Goal: Check status: Check status

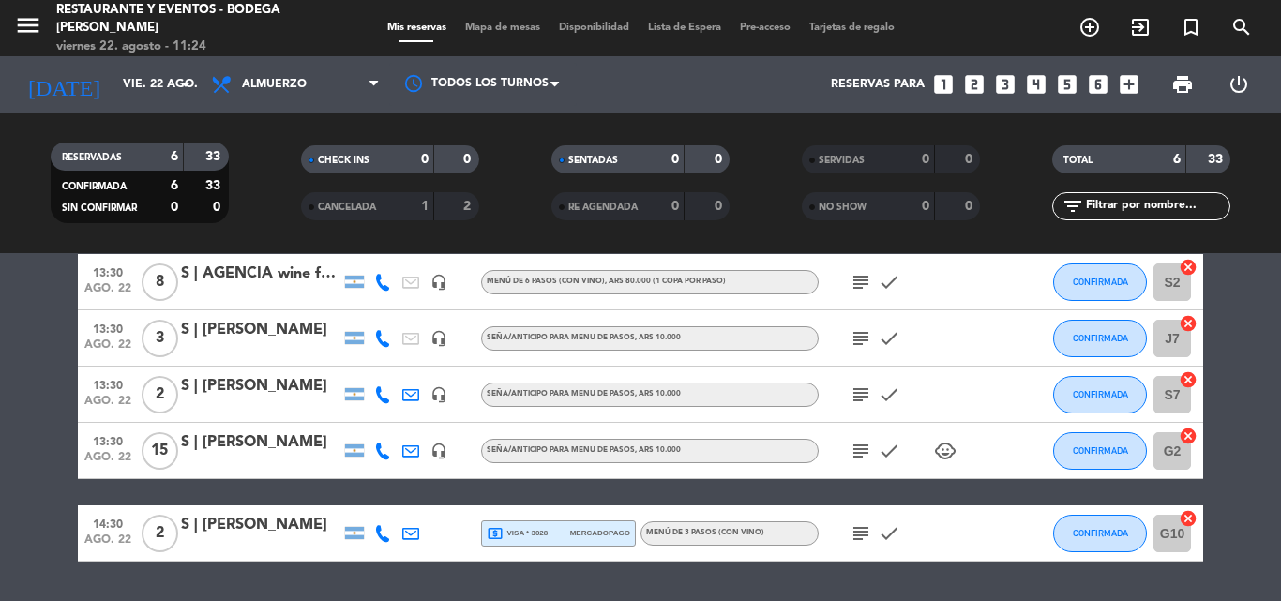
scroll to position [188, 0]
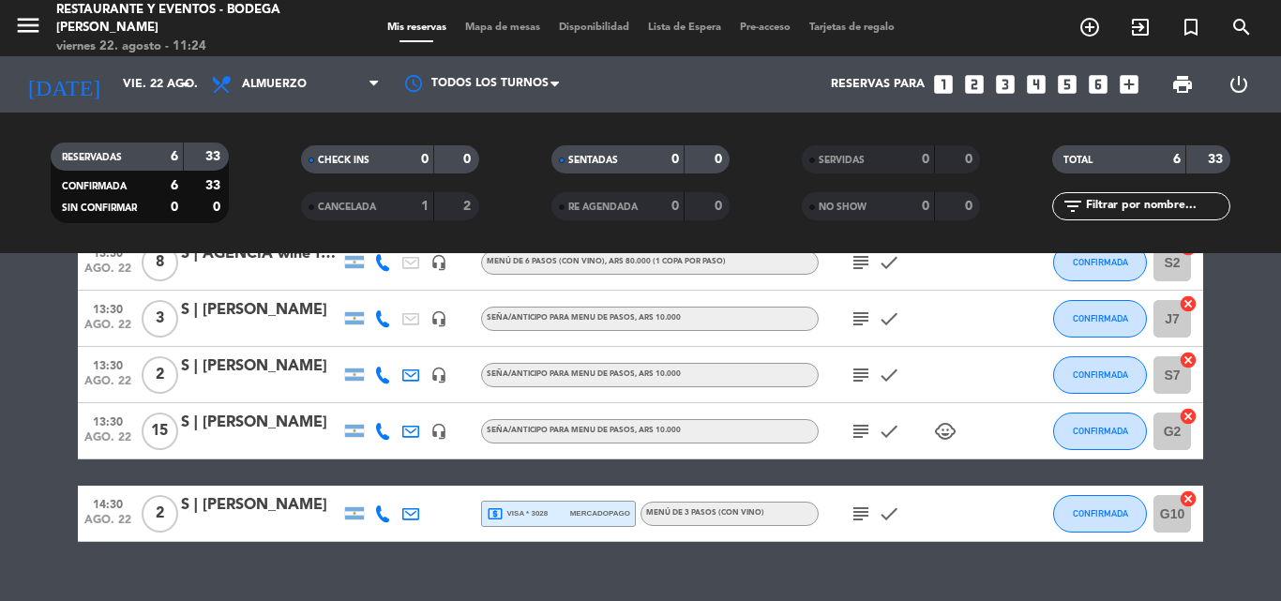
click at [854, 429] on icon "subject" at bounding box center [860, 431] width 23 height 23
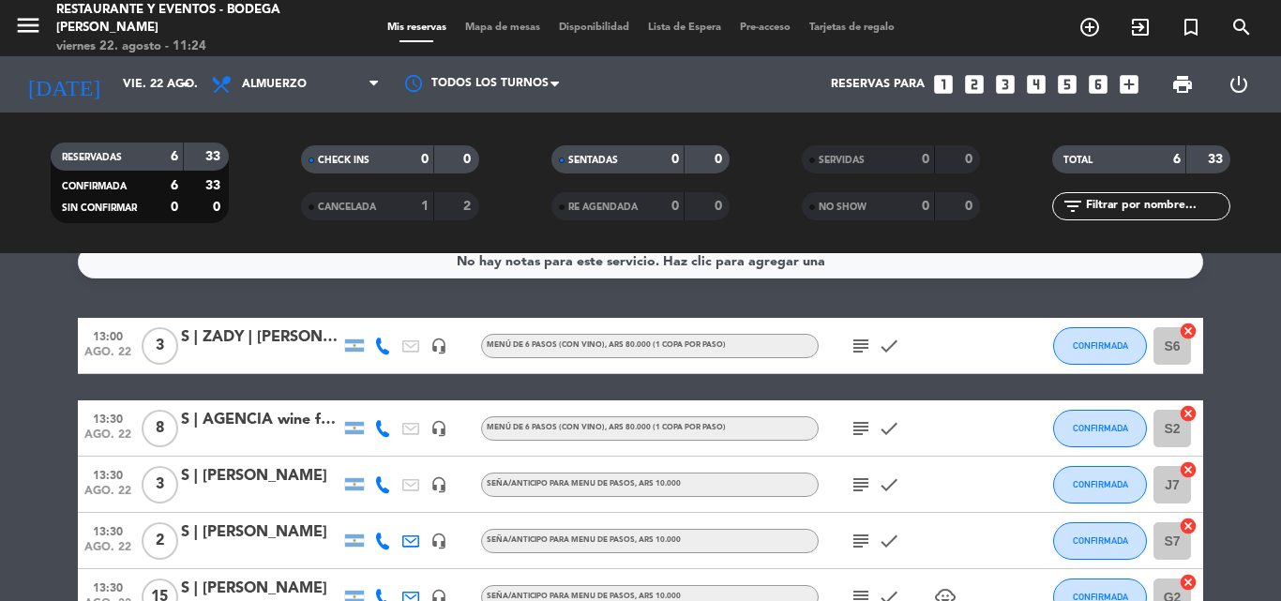
scroll to position [0, 0]
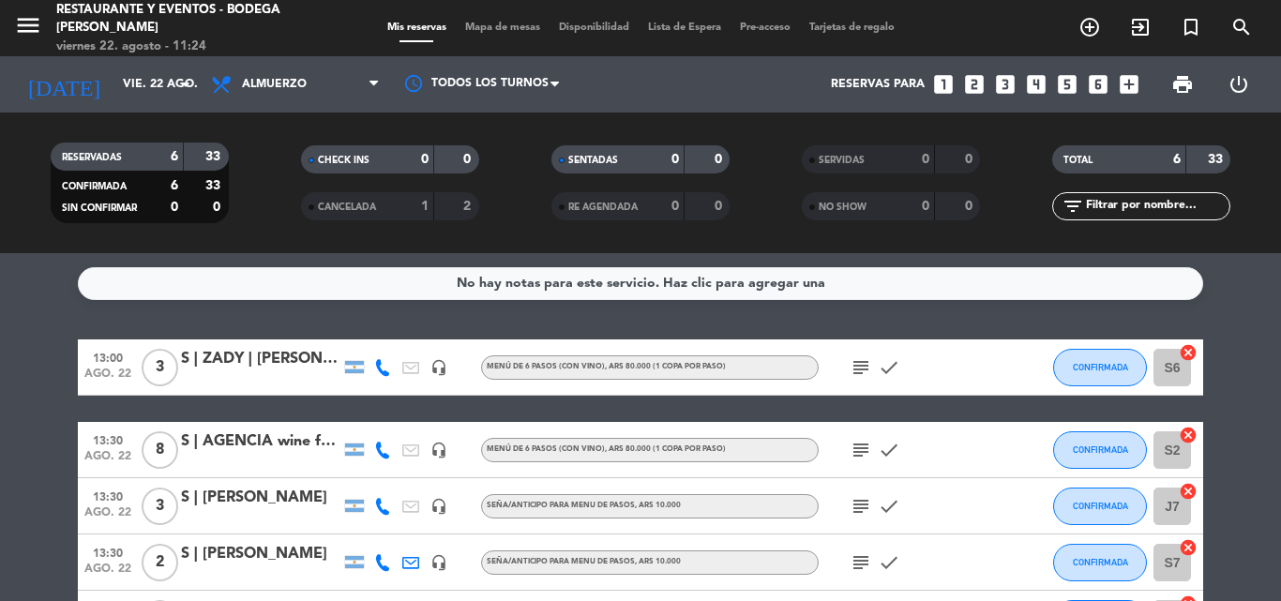
click at [856, 448] on icon "subject" at bounding box center [860, 450] width 23 height 23
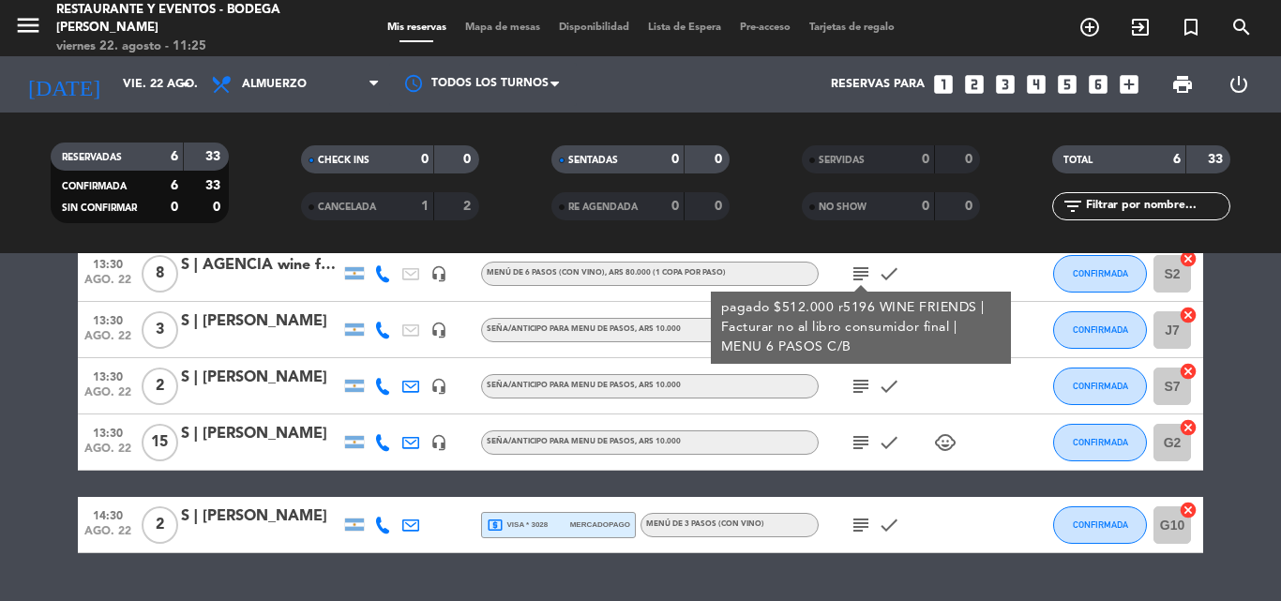
scroll to position [188, 0]
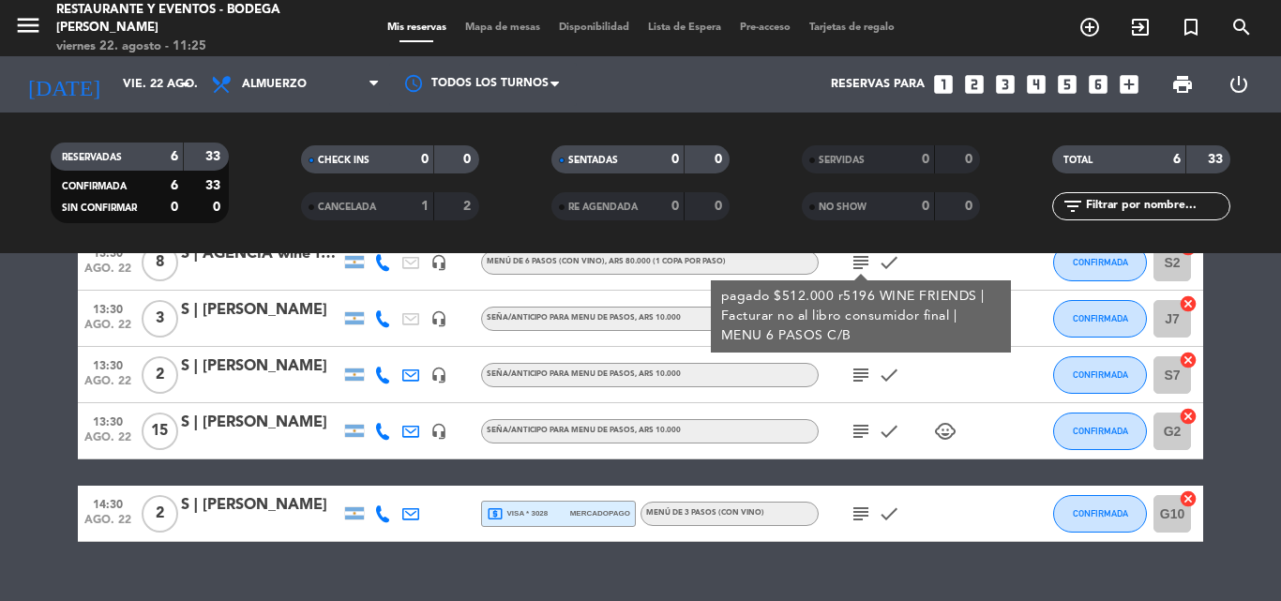
click at [863, 430] on icon "subject" at bounding box center [860, 431] width 23 height 23
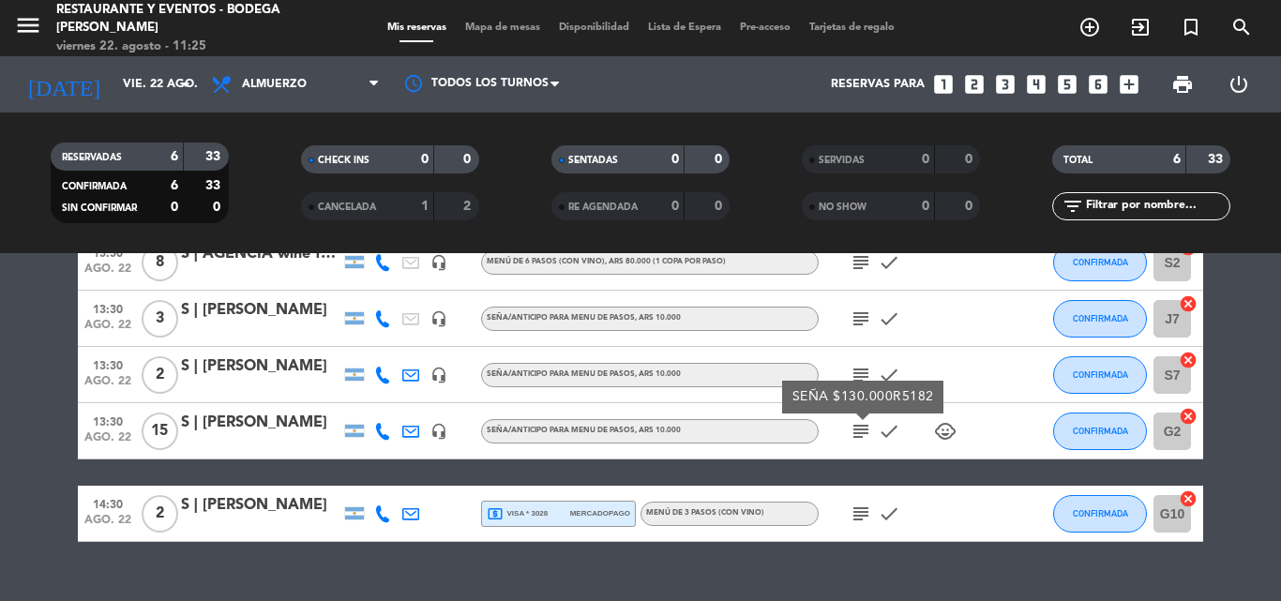
click at [863, 430] on icon "subject" at bounding box center [860, 431] width 23 height 23
click at [856, 512] on icon "subject" at bounding box center [860, 514] width 23 height 23
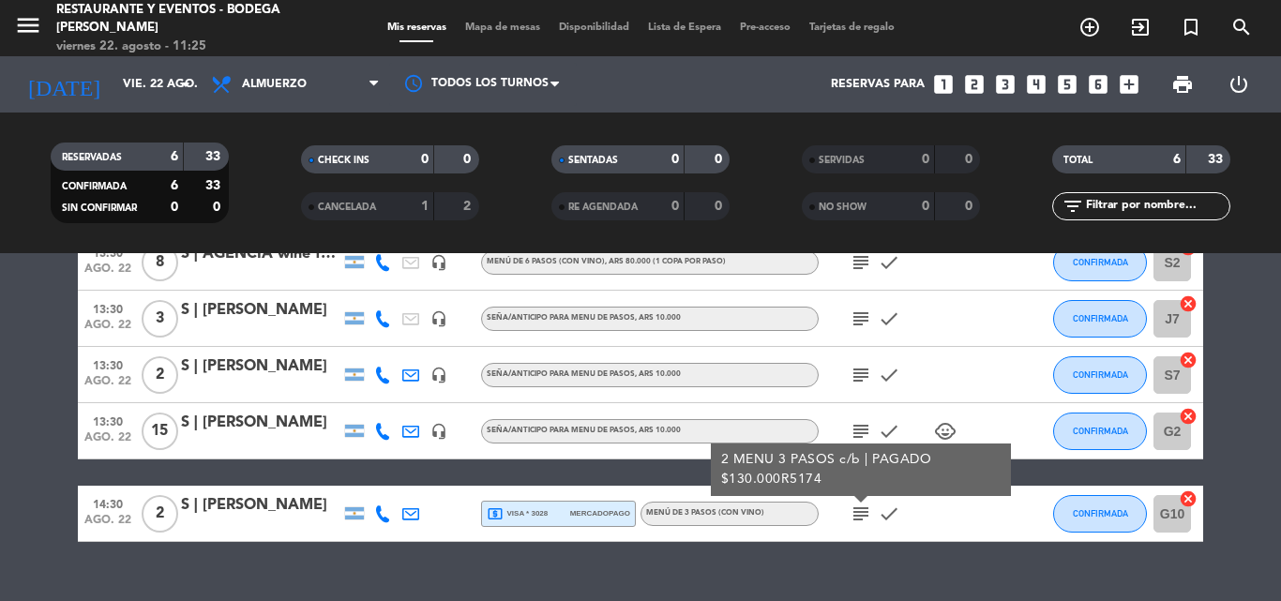
click at [856, 512] on icon "subject" at bounding box center [860, 514] width 23 height 23
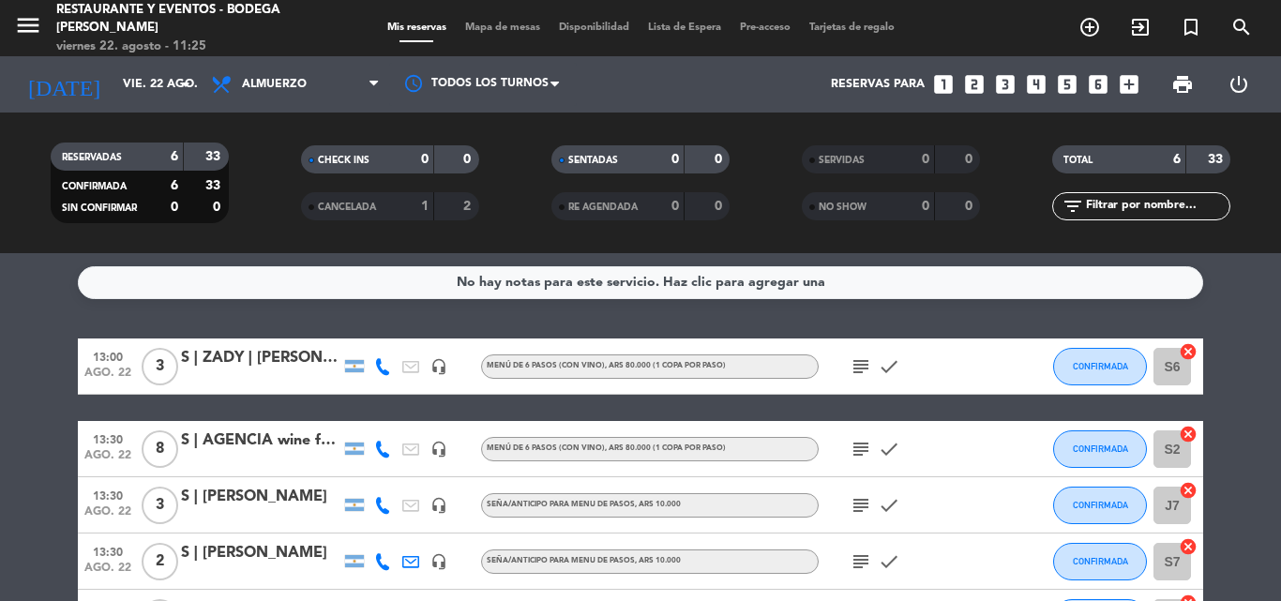
scroll to position [0, 0]
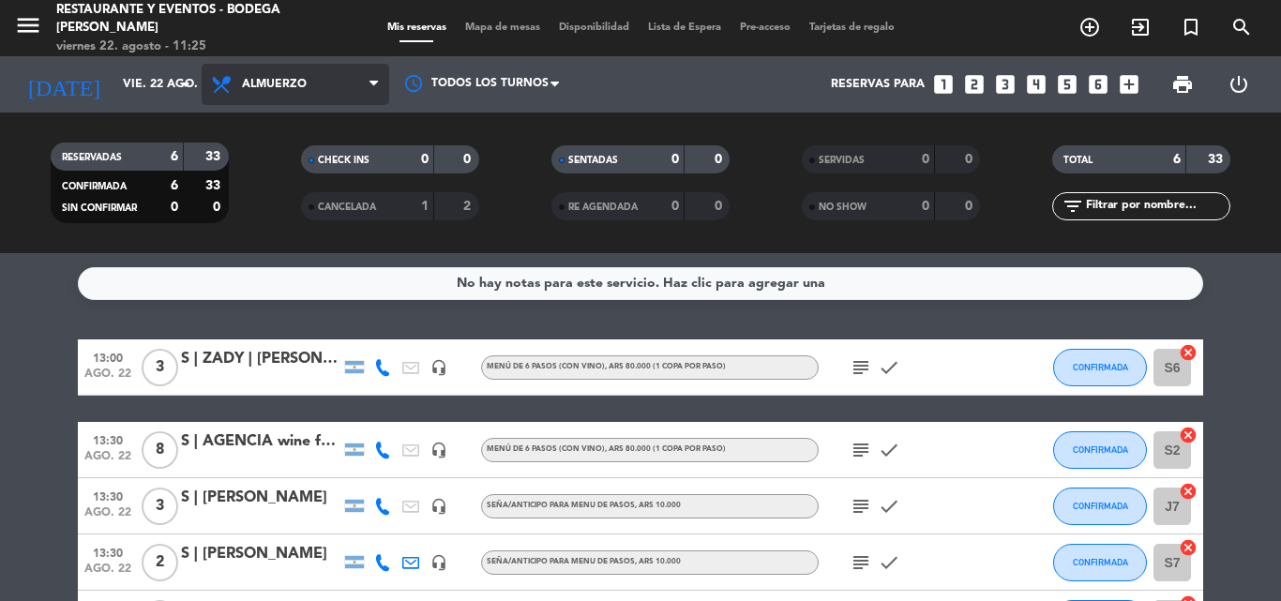
click at [374, 83] on icon at bounding box center [373, 84] width 8 height 15
click at [281, 211] on div "menu Restaurante y Eventos - Bodega [PERSON_NAME][DATE] 22. agosto - 11:25 Mis …" at bounding box center [640, 126] width 1281 height 253
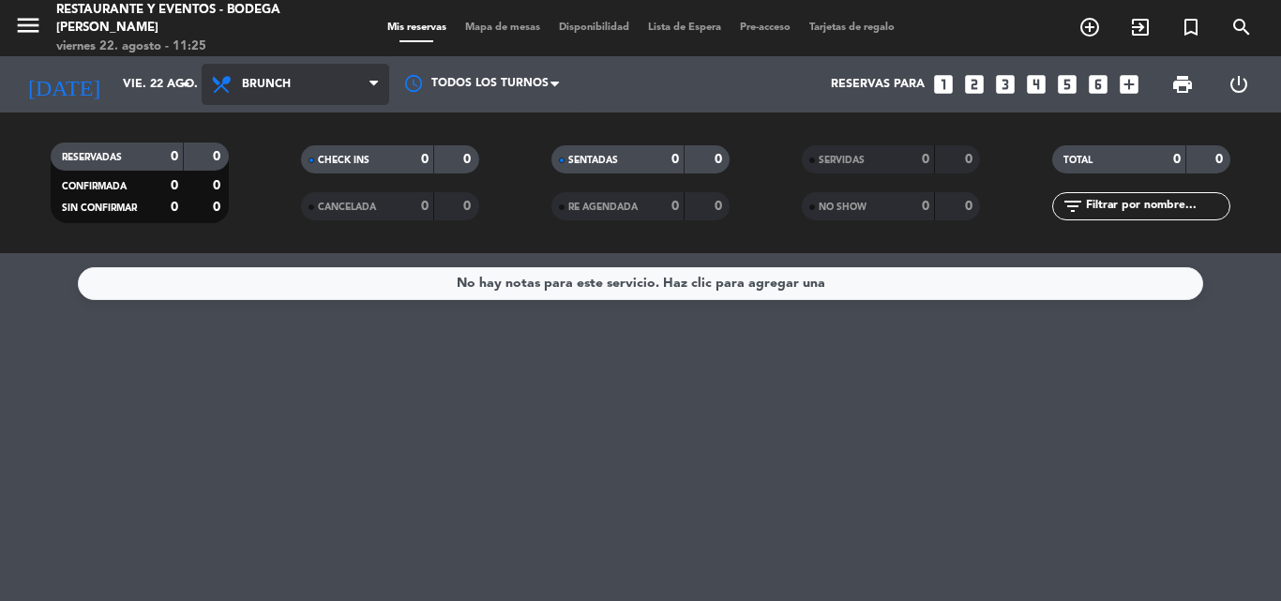
click at [369, 80] on icon at bounding box center [373, 84] width 8 height 15
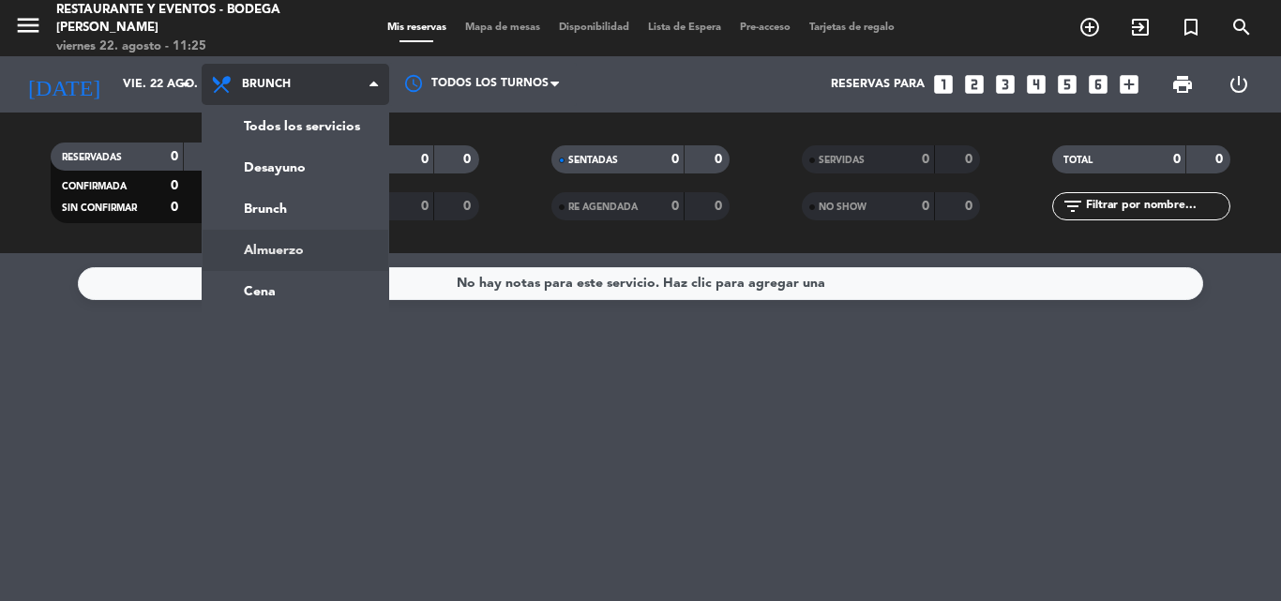
click at [293, 249] on div "menu Restaurante y Eventos - Bodega [PERSON_NAME][DATE] 22. agosto - 11:25 Mis …" at bounding box center [640, 126] width 1281 height 253
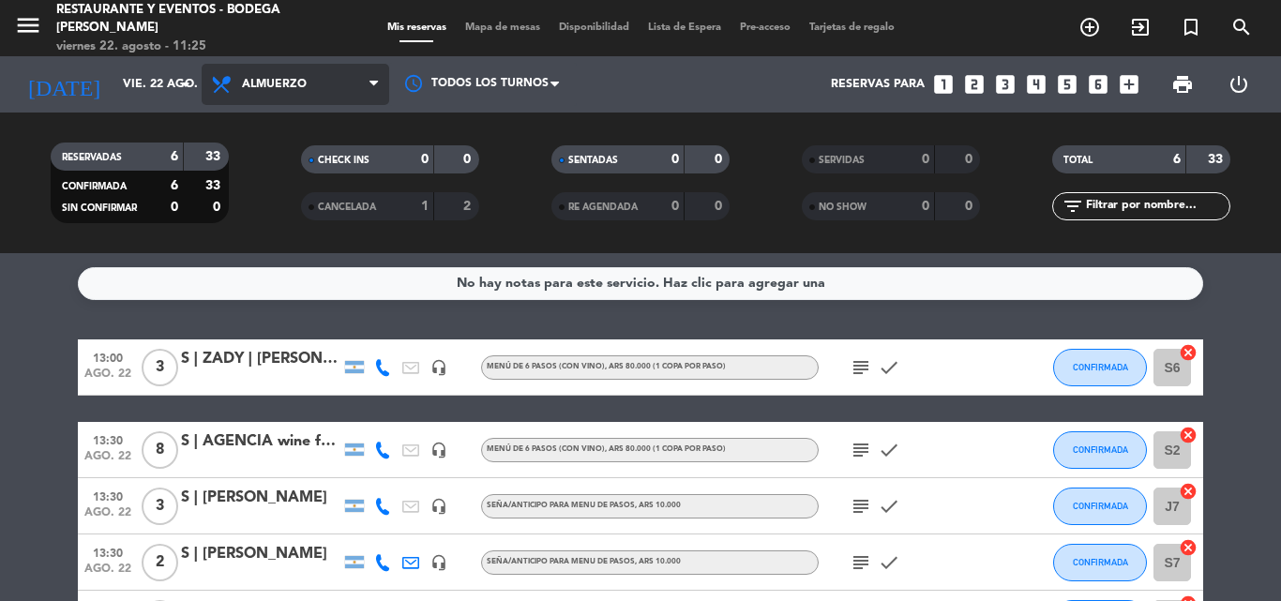
click at [375, 82] on icon at bounding box center [373, 84] width 8 height 15
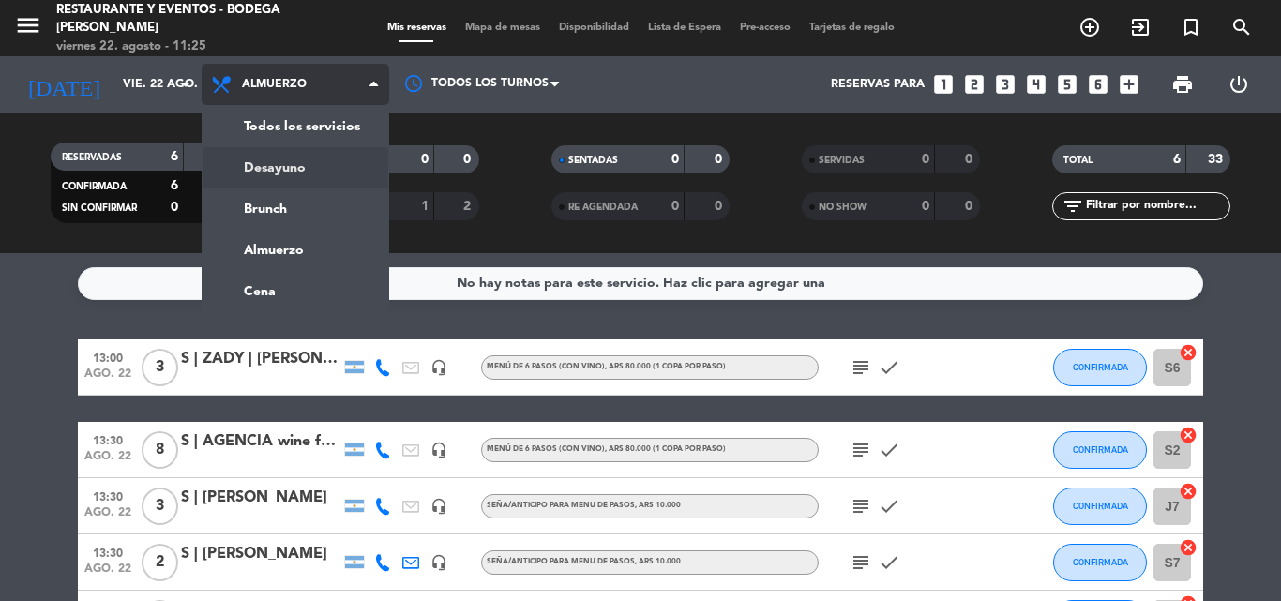
click at [308, 165] on div "menu Restaurante y Eventos - Bodega [PERSON_NAME][DATE] 22. agosto - 11:25 Mis …" at bounding box center [640, 126] width 1281 height 253
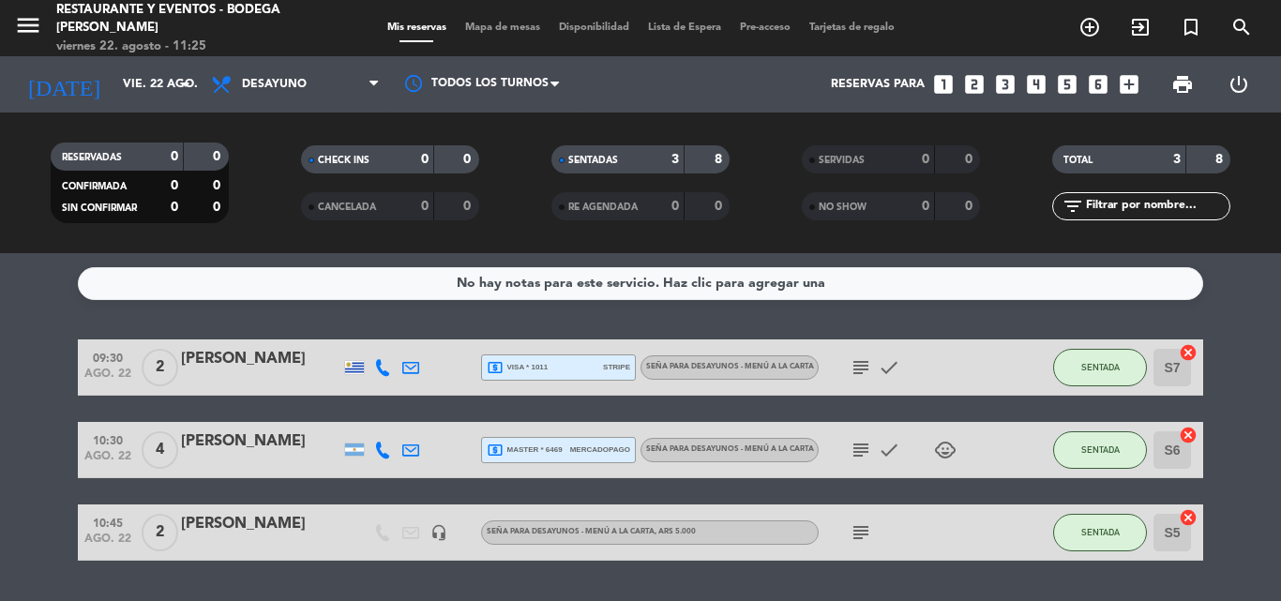
click at [851, 531] on icon "subject" at bounding box center [860, 532] width 23 height 23
click at [860, 444] on icon "subject" at bounding box center [860, 450] width 23 height 23
click at [860, 362] on icon "subject" at bounding box center [860, 367] width 23 height 23
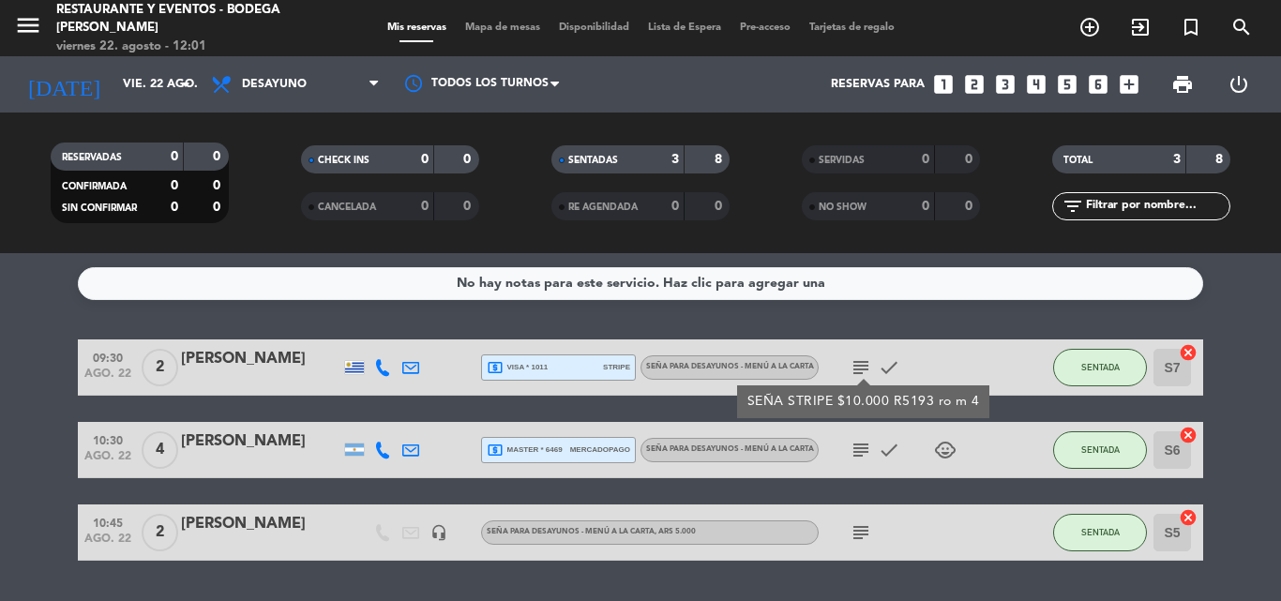
click at [860, 362] on icon "subject" at bounding box center [860, 367] width 23 height 23
